Goal: Communication & Community: Answer question/provide support

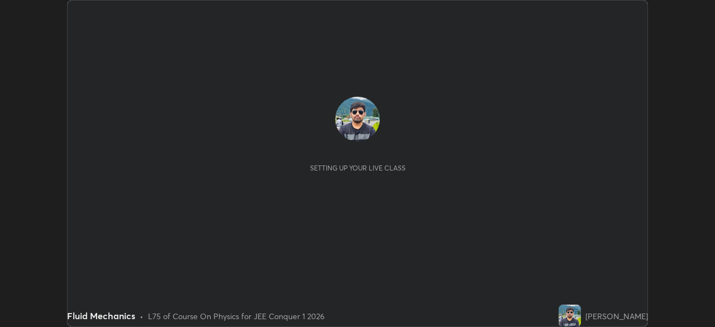
scroll to position [327, 715]
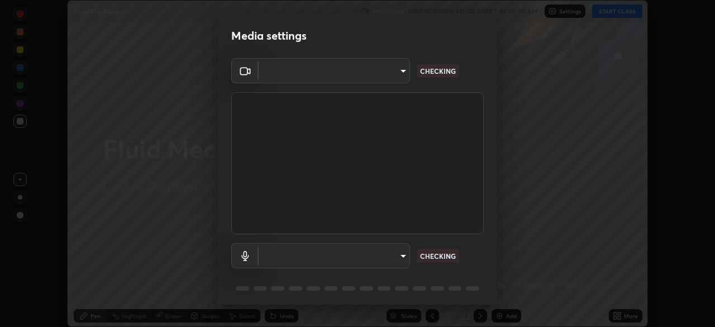
type input "9c5db0e3d6bf80210af106929d999d9f929c5ea5bbb961195660b7f823e2c793"
type input "default"
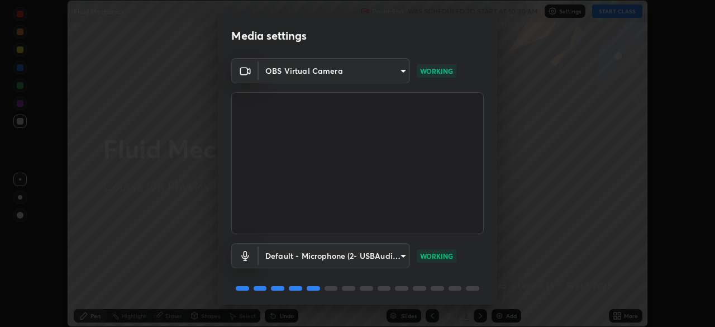
scroll to position [40, 0]
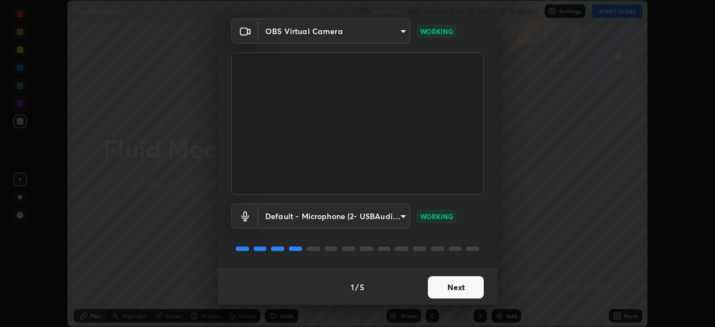
click at [449, 289] on button "Next" at bounding box center [456, 287] width 56 height 22
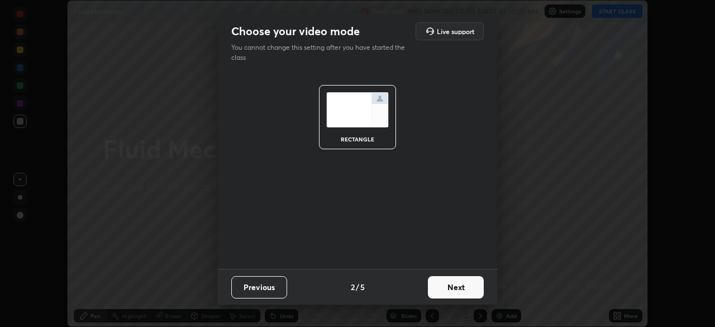
click at [449, 289] on button "Next" at bounding box center [456, 287] width 56 height 22
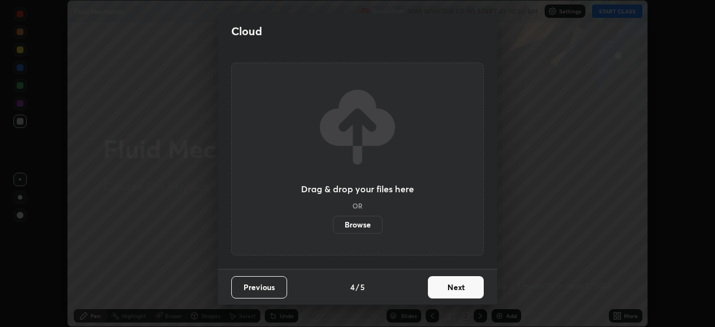
click at [448, 292] on button "Next" at bounding box center [456, 287] width 56 height 22
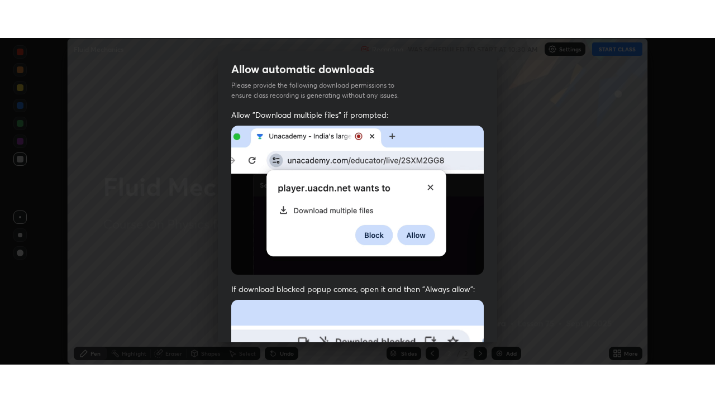
scroll to position [268, 0]
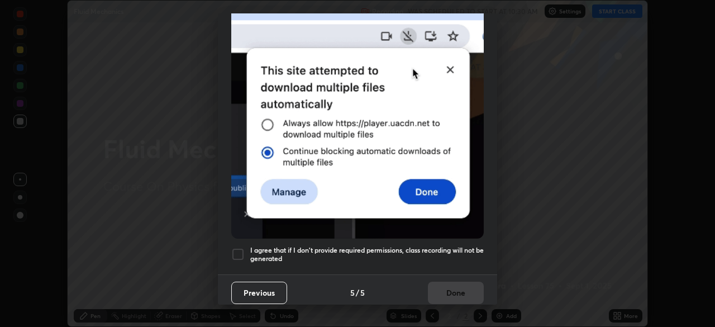
click at [243, 250] on div at bounding box center [237, 254] width 13 height 13
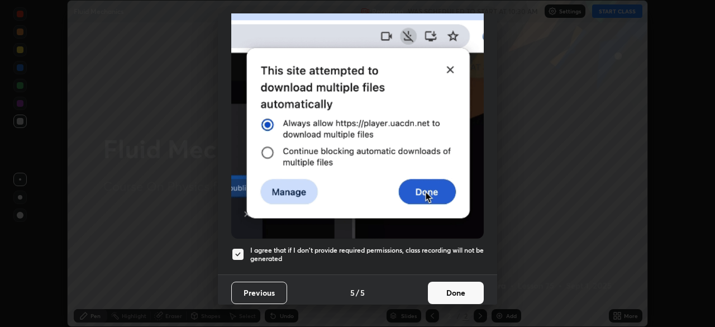
click at [448, 287] on button "Done" at bounding box center [456, 293] width 56 height 22
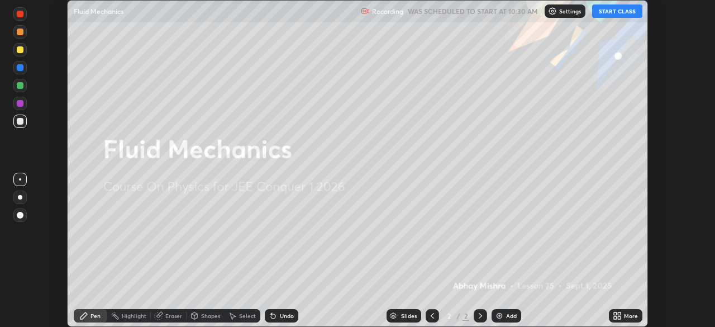
click at [616, 16] on button "START CLASS" at bounding box center [617, 10] width 50 height 13
click at [619, 317] on icon at bounding box center [619, 317] width 3 height 3
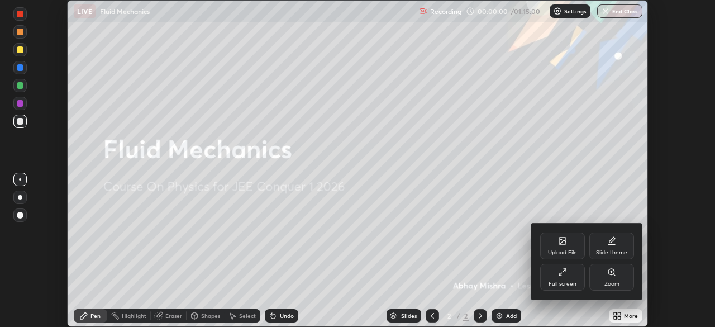
click at [557, 281] on div "Full screen" at bounding box center [563, 284] width 28 height 6
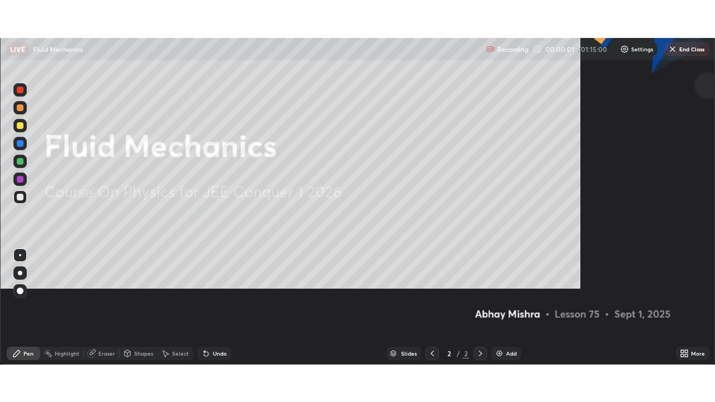
scroll to position [402, 715]
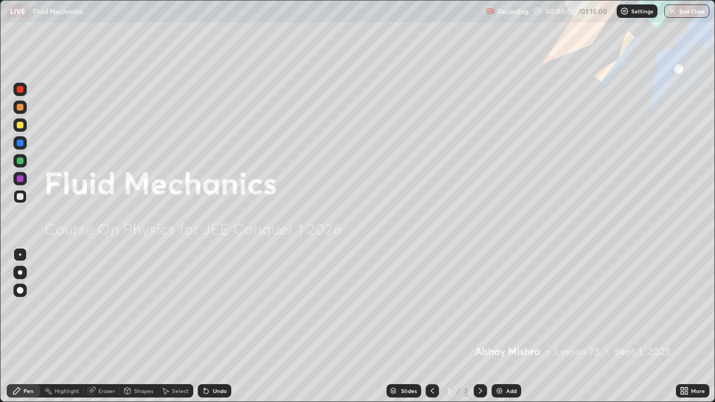
click at [507, 326] on div "Add" at bounding box center [511, 391] width 11 height 6
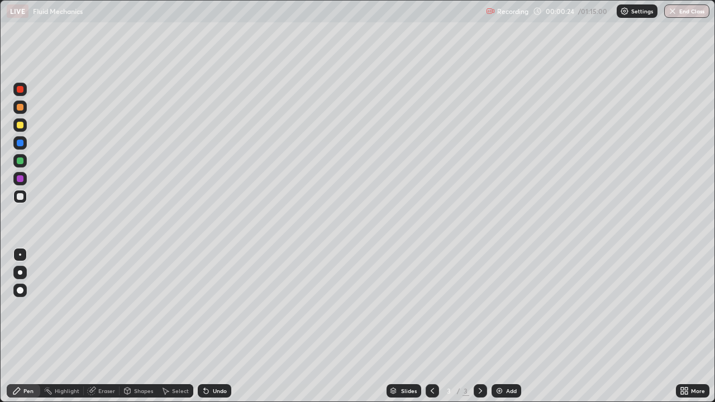
click at [25, 122] on div at bounding box center [19, 124] width 13 height 13
click at [18, 179] on div at bounding box center [20, 178] width 7 height 7
click at [24, 198] on div at bounding box center [19, 196] width 13 height 13
click at [17, 125] on div at bounding box center [20, 125] width 7 height 7
click at [504, 326] on div "Add" at bounding box center [507, 391] width 30 height 13
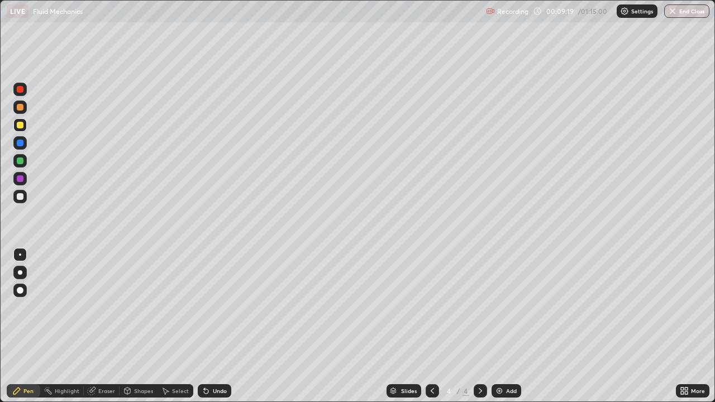
click at [20, 195] on div at bounding box center [20, 196] width 7 height 7
click at [23, 162] on div at bounding box center [20, 161] width 7 height 7
click at [18, 199] on div at bounding box center [20, 196] width 7 height 7
click at [105, 326] on div "Eraser" at bounding box center [106, 391] width 17 height 6
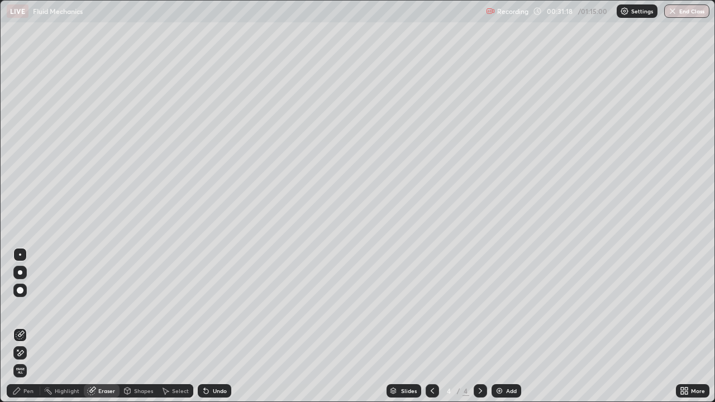
click at [23, 326] on div "Pen" at bounding box center [24, 391] width 34 height 13
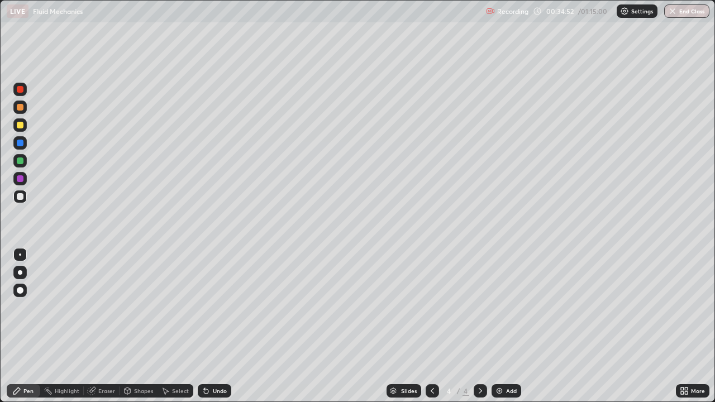
click at [503, 326] on div "Add" at bounding box center [507, 391] width 30 height 13
click at [211, 326] on div "Undo" at bounding box center [215, 391] width 34 height 13
click at [20, 127] on div at bounding box center [20, 125] width 7 height 7
click at [214, 326] on div "Undo" at bounding box center [215, 391] width 34 height 13
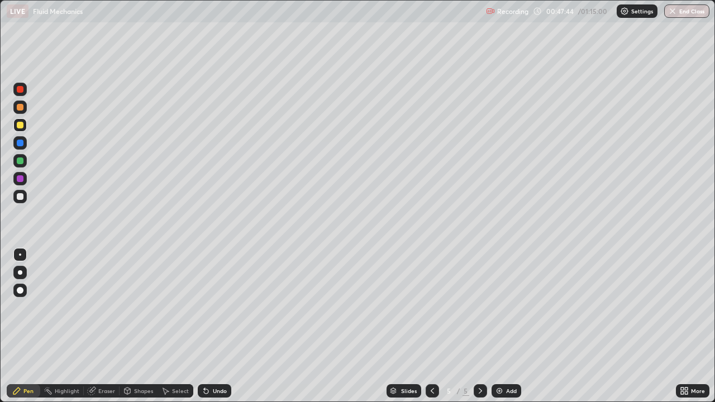
click at [20, 179] on div at bounding box center [20, 178] width 7 height 7
click at [214, 326] on div "Undo" at bounding box center [215, 391] width 34 height 13
click at [504, 326] on div "Add" at bounding box center [507, 391] width 30 height 13
click at [22, 197] on div at bounding box center [20, 196] width 7 height 7
click at [23, 124] on div at bounding box center [20, 125] width 7 height 7
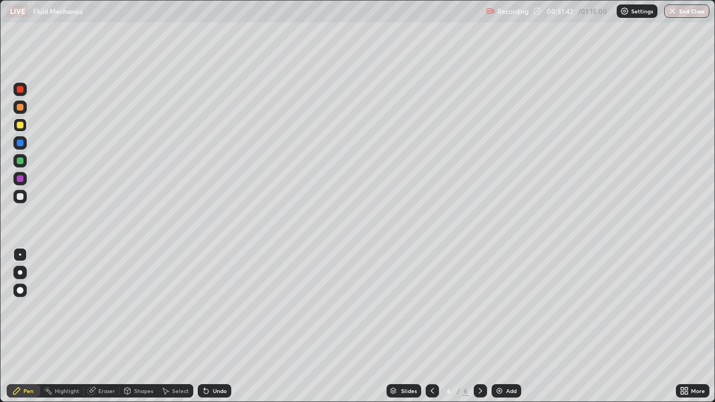
click at [20, 182] on div at bounding box center [20, 178] width 7 height 7
click at [26, 198] on div at bounding box center [19, 196] width 13 height 13
click at [508, 326] on div "Add" at bounding box center [507, 391] width 30 height 13
click at [21, 198] on div at bounding box center [20, 196] width 7 height 7
click at [223, 326] on div "Undo" at bounding box center [215, 391] width 34 height 13
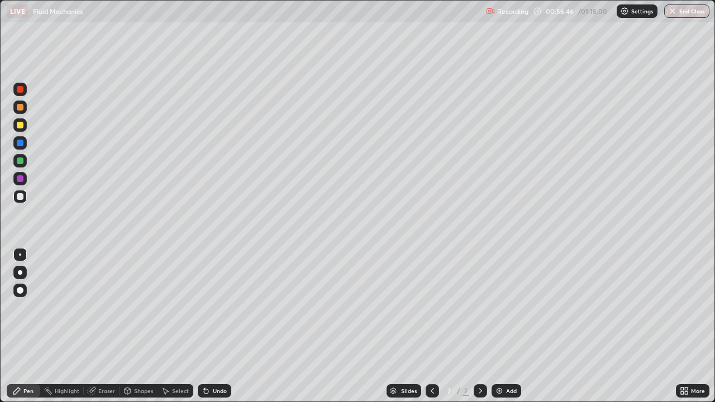
click at [432, 326] on icon at bounding box center [432, 391] width 9 height 9
click at [431, 326] on icon at bounding box center [432, 391] width 9 height 9
click at [480, 326] on icon at bounding box center [480, 391] width 9 height 9
click at [21, 179] on div at bounding box center [20, 178] width 7 height 7
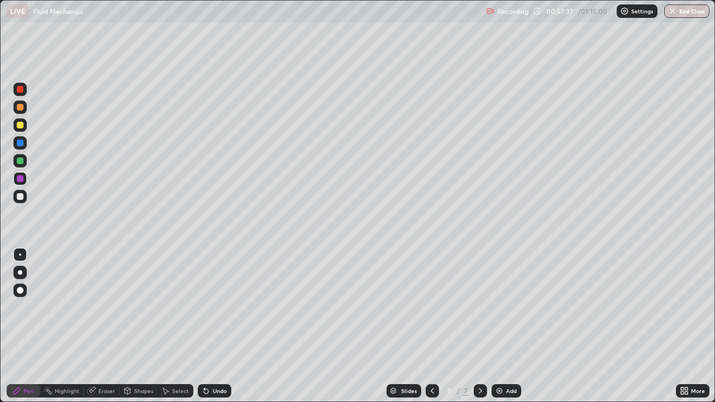
click at [433, 326] on icon at bounding box center [432, 391] width 9 height 9
click at [479, 326] on div at bounding box center [480, 391] width 13 height 13
click at [482, 326] on div at bounding box center [480, 391] width 13 height 13
click at [431, 326] on icon at bounding box center [432, 391] width 9 height 9
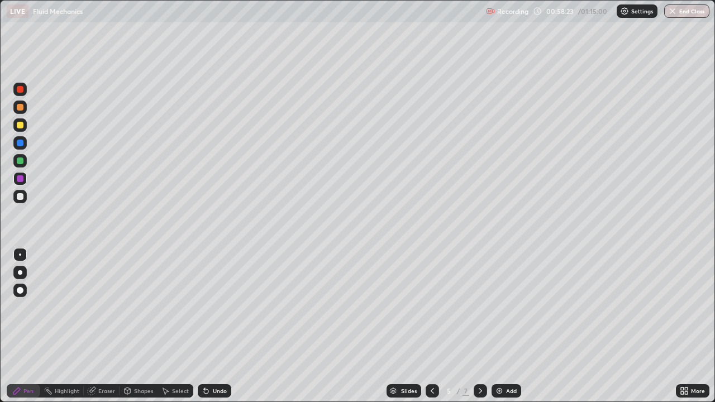
click at [465, 326] on div "7" at bounding box center [466, 391] width 7 height 10
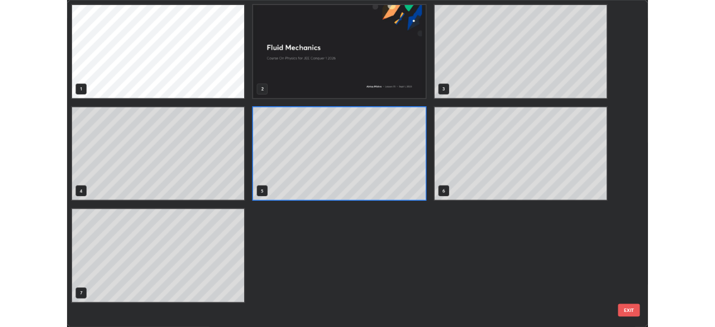
scroll to position [398, 709]
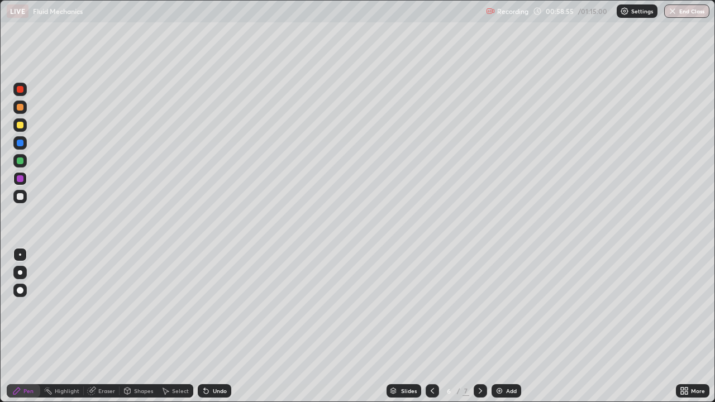
click at [483, 326] on div at bounding box center [480, 391] width 13 height 13
click at [107, 326] on div "Eraser" at bounding box center [106, 391] width 17 height 6
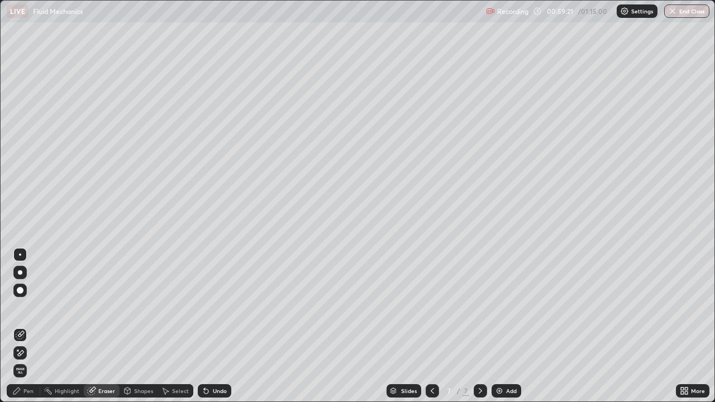
click at [24, 326] on div "Pen" at bounding box center [28, 391] width 10 height 6
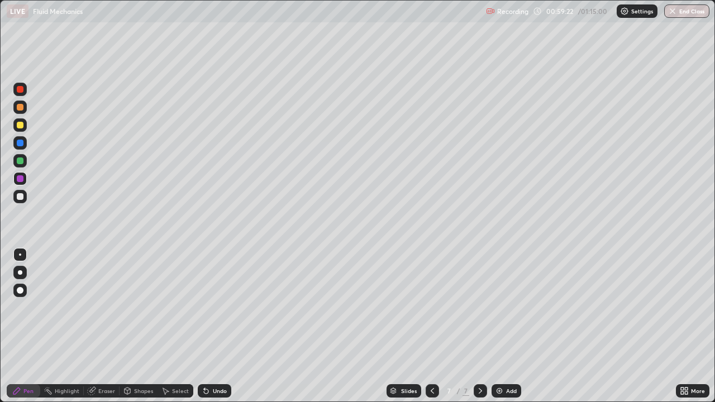
click at [431, 326] on icon at bounding box center [432, 391] width 9 height 9
click at [483, 326] on div at bounding box center [480, 391] width 13 height 13
click at [214, 326] on div "Undo" at bounding box center [220, 391] width 14 height 6
click at [211, 326] on div "Undo" at bounding box center [215, 391] width 34 height 13
click at [209, 326] on div "Undo" at bounding box center [215, 391] width 34 height 13
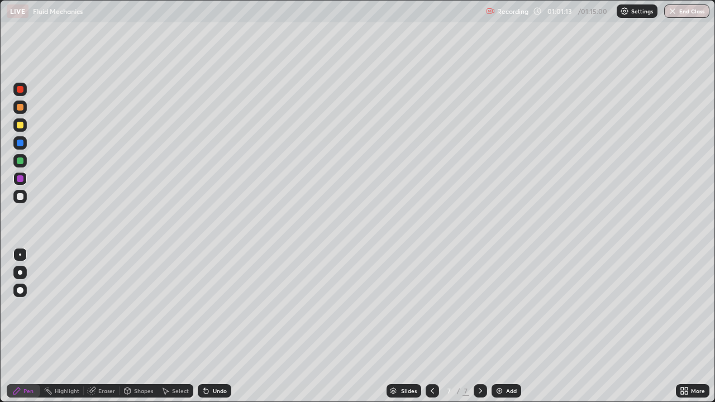
click at [437, 326] on div at bounding box center [432, 391] width 13 height 13
click at [484, 326] on div at bounding box center [480, 391] width 13 height 13
click at [431, 326] on icon at bounding box center [432, 391] width 9 height 9
click at [482, 326] on div at bounding box center [480, 391] width 13 height 13
click at [433, 326] on div at bounding box center [432, 391] width 13 height 13
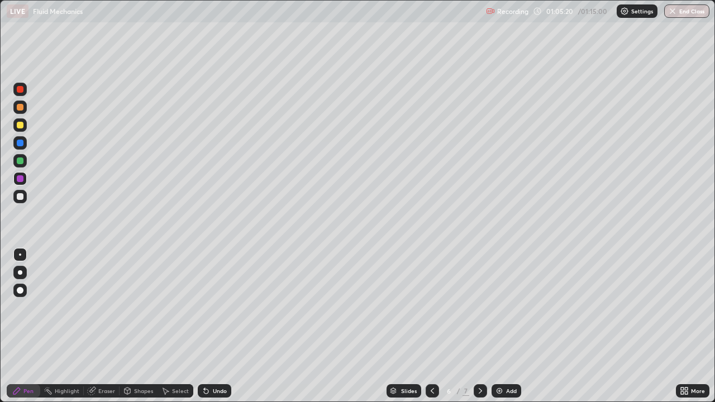
click at [480, 326] on icon at bounding box center [480, 391] width 9 height 9
click at [160, 21] on div "LIVE Fluid Mechanics" at bounding box center [244, 11] width 475 height 22
click at [432, 326] on icon at bounding box center [432, 391] width 9 height 9
click at [479, 326] on icon at bounding box center [480, 391] width 3 height 6
click at [506, 326] on div "Add" at bounding box center [511, 391] width 11 height 6
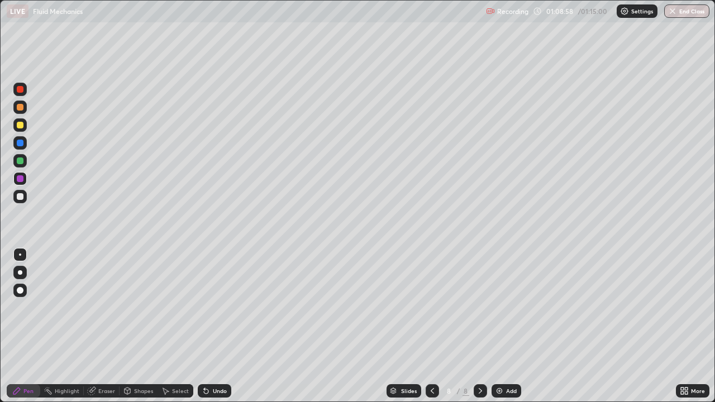
click at [431, 326] on icon at bounding box center [432, 391] width 9 height 9
click at [480, 326] on icon at bounding box center [480, 391] width 9 height 9
click at [431, 326] on icon at bounding box center [432, 391] width 3 height 6
click at [479, 326] on icon at bounding box center [480, 391] width 9 height 9
click at [432, 326] on icon at bounding box center [432, 391] width 9 height 9
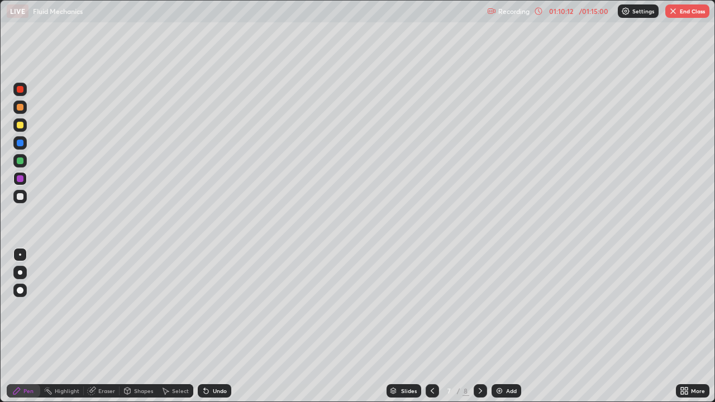
click at [428, 326] on icon at bounding box center [432, 391] width 9 height 9
click at [480, 326] on icon at bounding box center [480, 391] width 9 height 9
click at [426, 326] on div at bounding box center [432, 391] width 13 height 13
click at [476, 326] on icon at bounding box center [480, 391] width 9 height 9
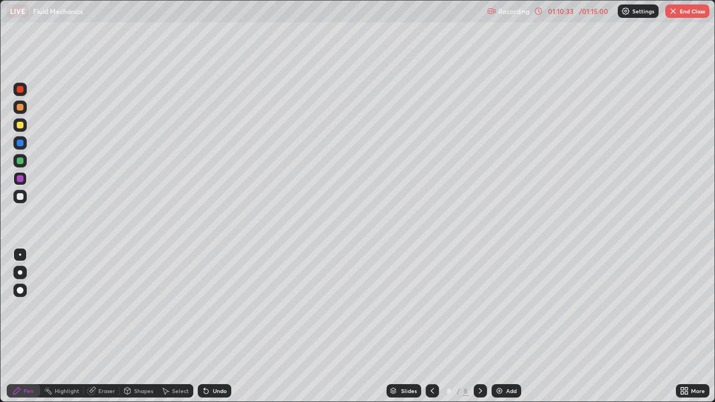
click at [431, 326] on icon at bounding box center [432, 391] width 9 height 9
click at [430, 326] on icon at bounding box center [432, 391] width 9 height 9
click at [478, 326] on icon at bounding box center [480, 391] width 9 height 9
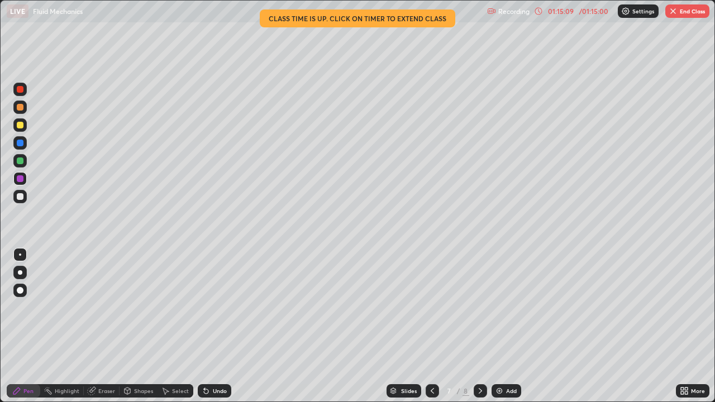
click at [701, 13] on button "End Class" at bounding box center [688, 10] width 44 height 13
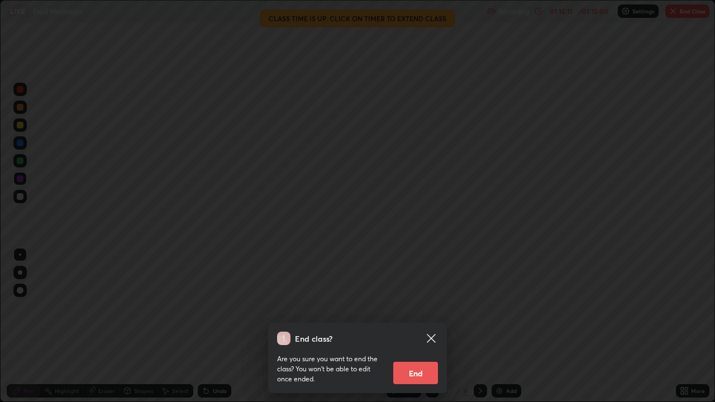
click at [424, 326] on button "End" at bounding box center [415, 373] width 45 height 22
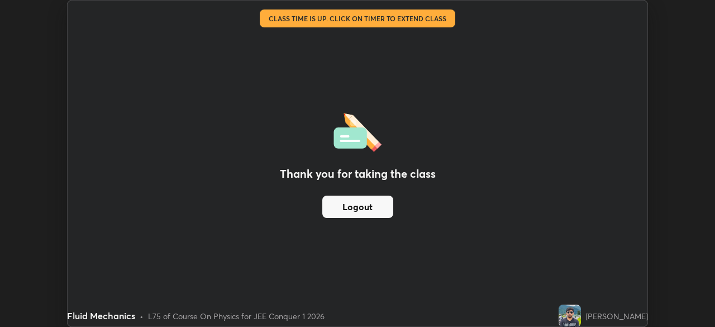
scroll to position [55563, 55175]
